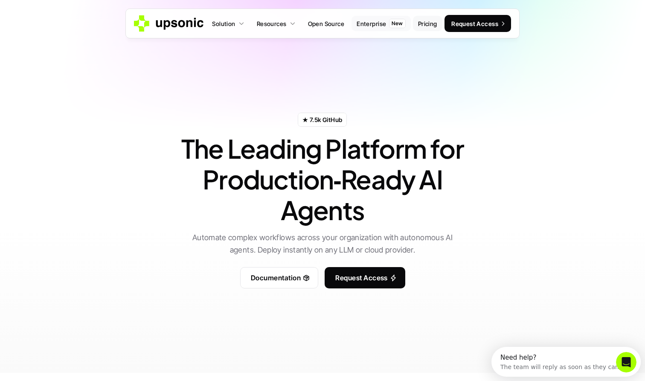
click at [429, 28] on link "Pricing" at bounding box center [427, 23] width 29 height 15
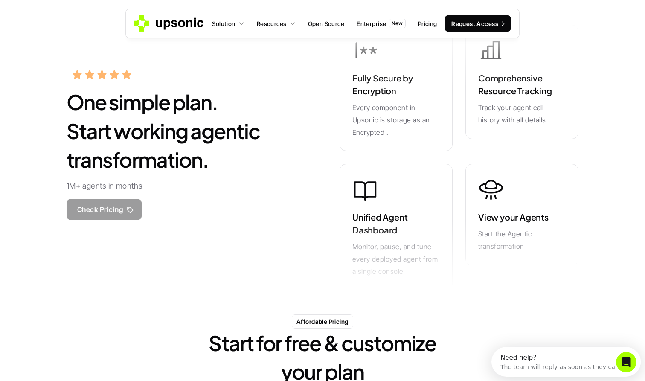
click at [118, 211] on p "Check Pricing" at bounding box center [100, 209] width 46 height 12
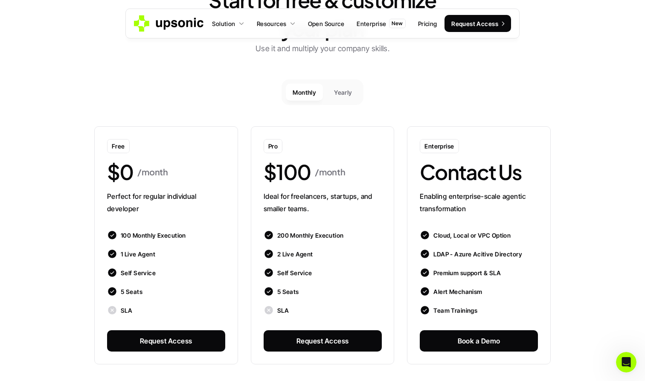
scroll to position [336, 0]
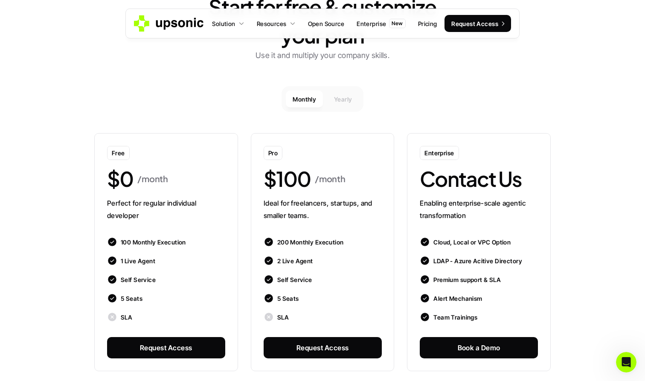
click at [347, 100] on p "Yearly" at bounding box center [343, 99] width 18 height 9
click at [308, 96] on p "Monthly" at bounding box center [304, 99] width 23 height 9
click at [345, 96] on p "Yearly" at bounding box center [343, 99] width 18 height 9
click at [385, 24] on p "Enterprise" at bounding box center [371, 23] width 29 height 9
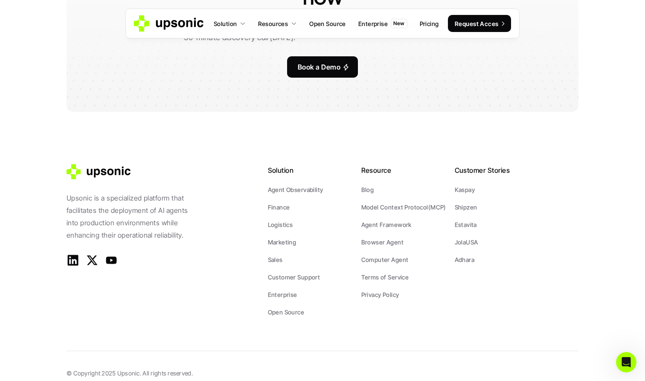
scroll to position [1952, 0]
click at [363, 186] on p "Blog" at bounding box center [367, 190] width 13 height 9
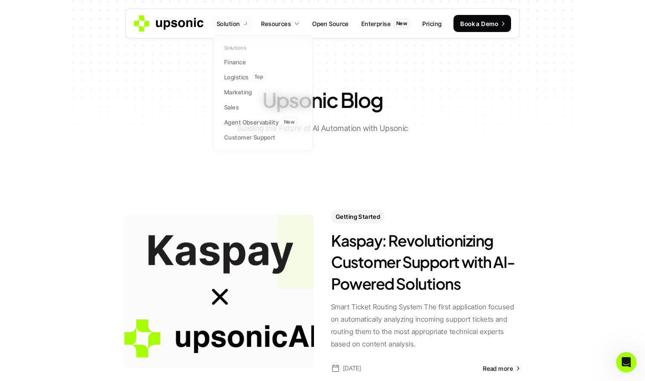
click at [242, 30] on div at bounding box center [264, 84] width 102 height 137
click at [183, 24] on icon at bounding box center [169, 23] width 71 height 17
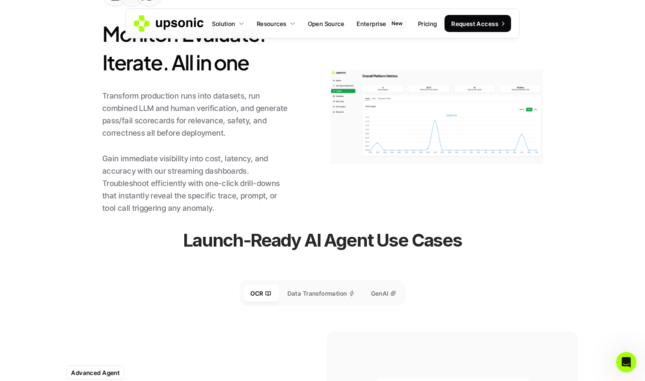
scroll to position [844, 0]
click at [373, 294] on p "GenAI" at bounding box center [379, 292] width 17 height 9
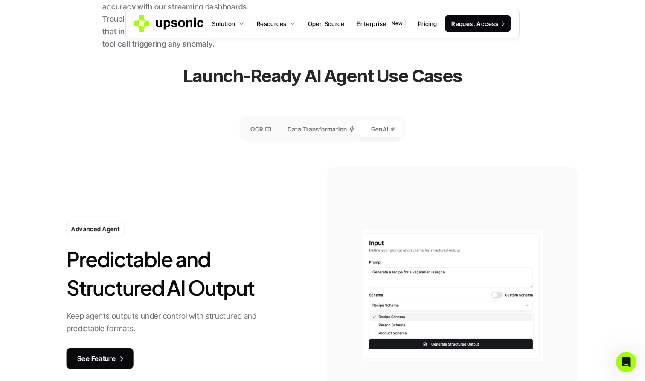
scroll to position [1035, 0]
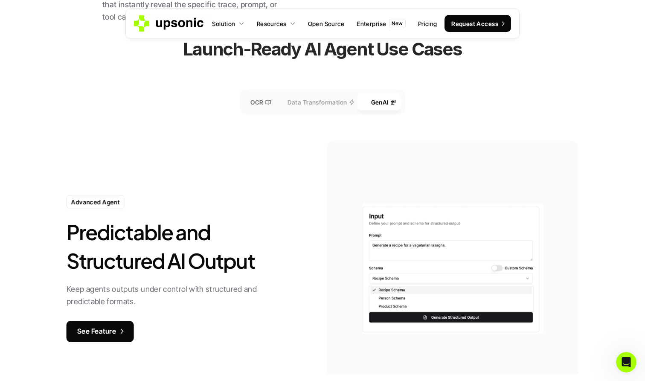
click at [342, 105] on p "Data Transformation" at bounding box center [318, 102] width 60 height 9
